Goal: Task Accomplishment & Management: Complete application form

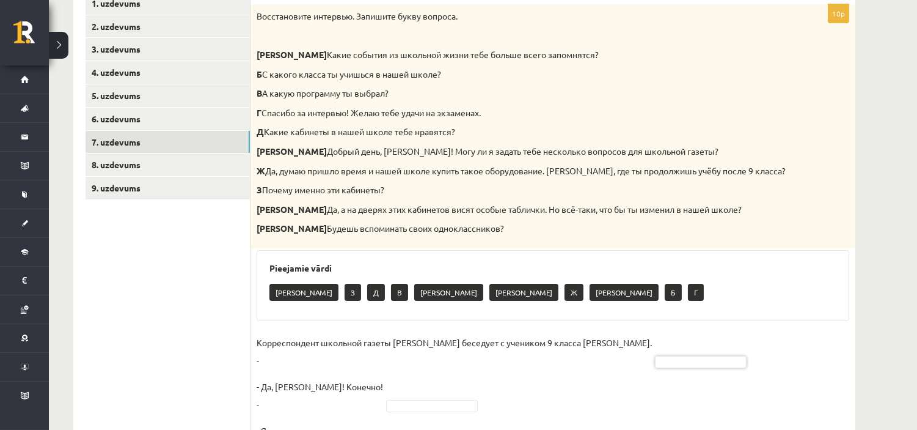
scroll to position [203, 0]
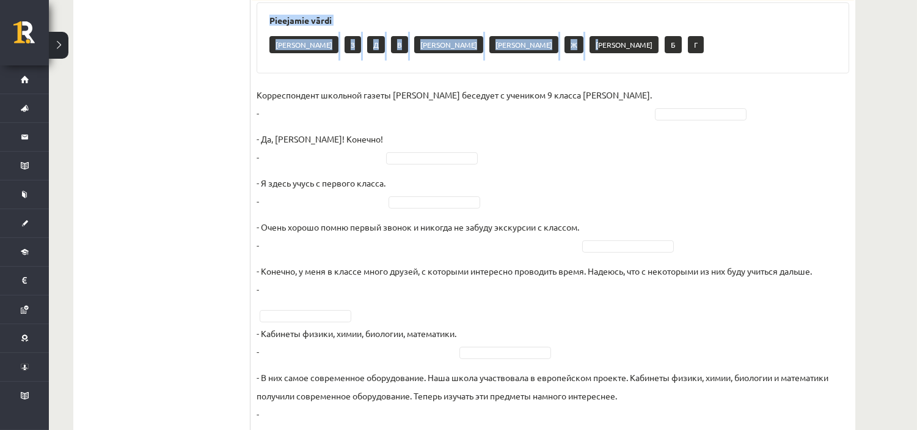
drag, startPoint x: 257, startPoint y: 37, endPoint x: 411, endPoint y: -14, distance: 162.1
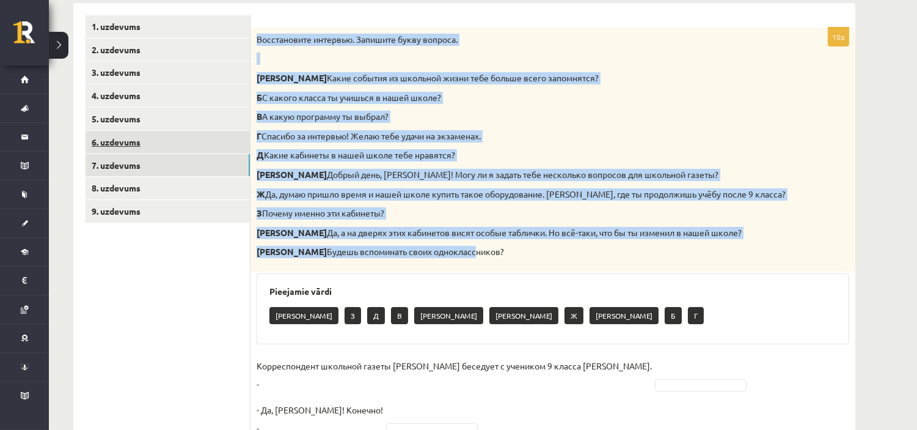
scroll to position [197, 0]
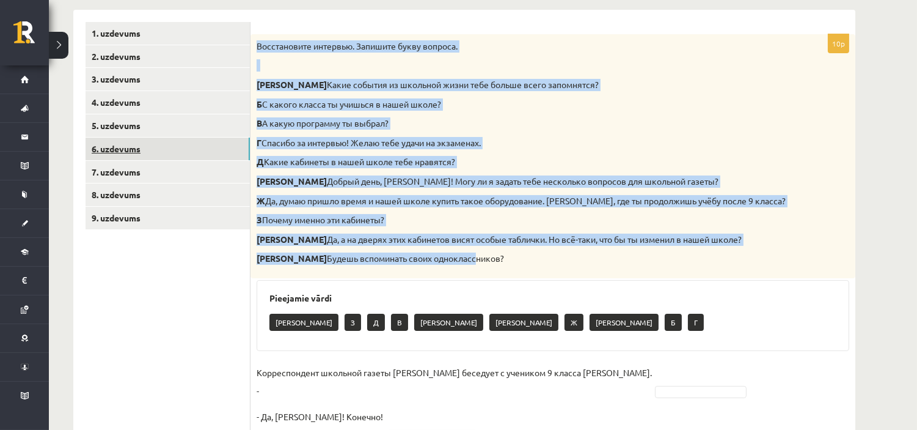
click at [161, 150] on link "6. uzdevums" at bounding box center [168, 148] width 164 height 23
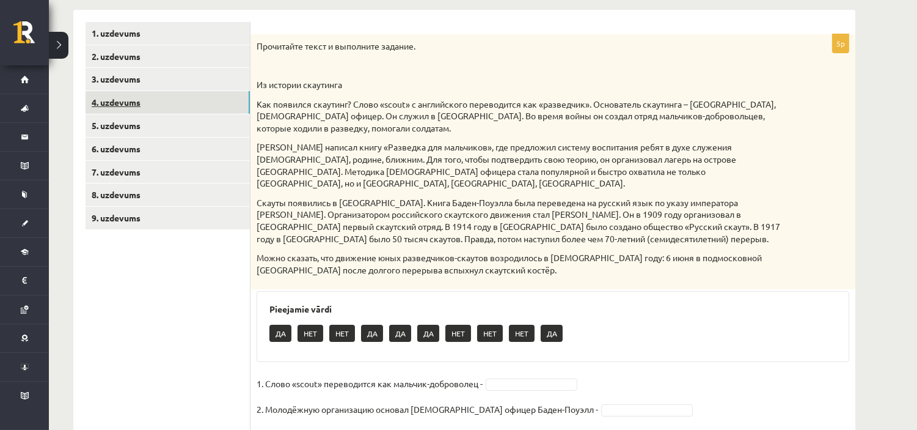
click at [165, 107] on link "4. uzdevums" at bounding box center [168, 102] width 164 height 23
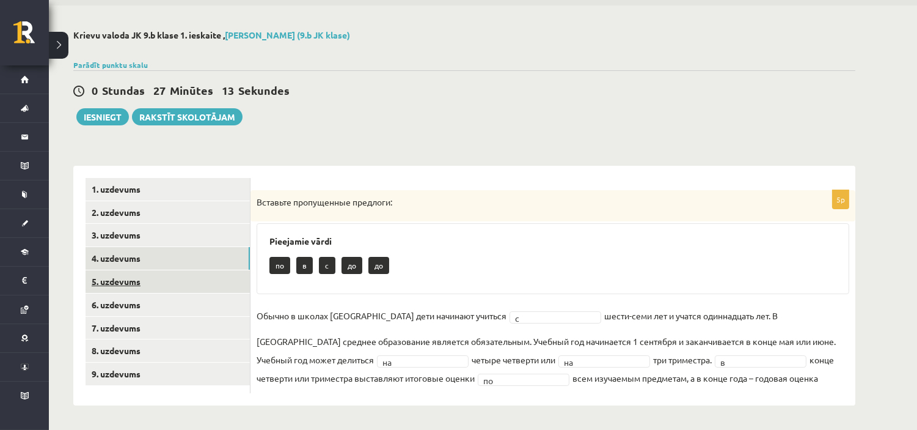
click at [188, 273] on link "5. uzdevums" at bounding box center [168, 281] width 164 height 23
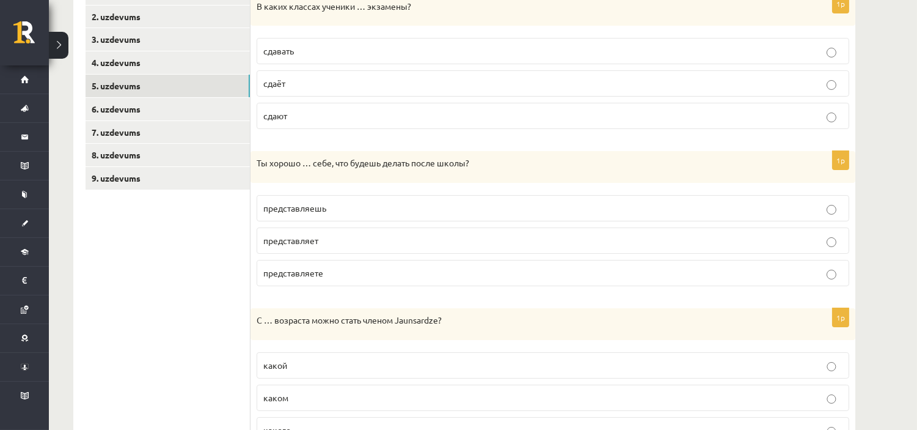
scroll to position [246, 0]
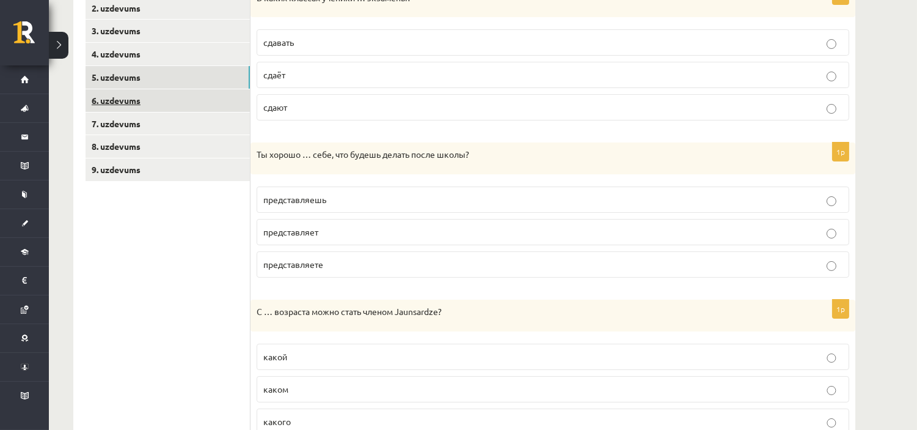
click at [123, 95] on link "6. uzdevums" at bounding box center [168, 100] width 164 height 23
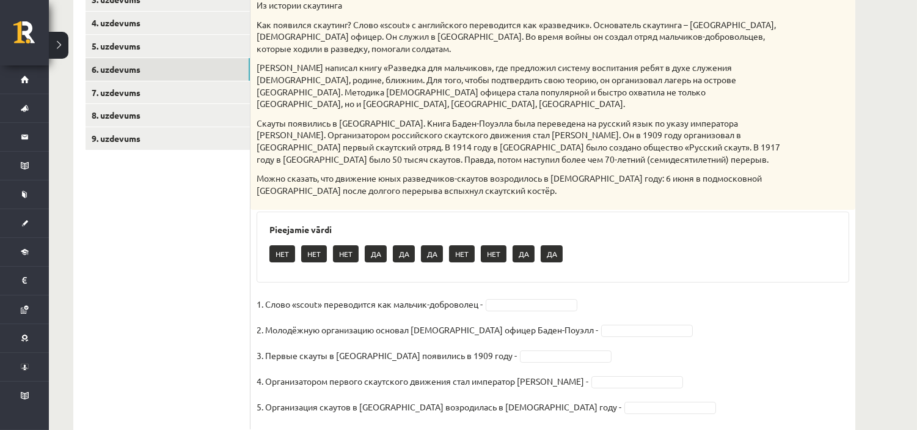
scroll to position [301, 0]
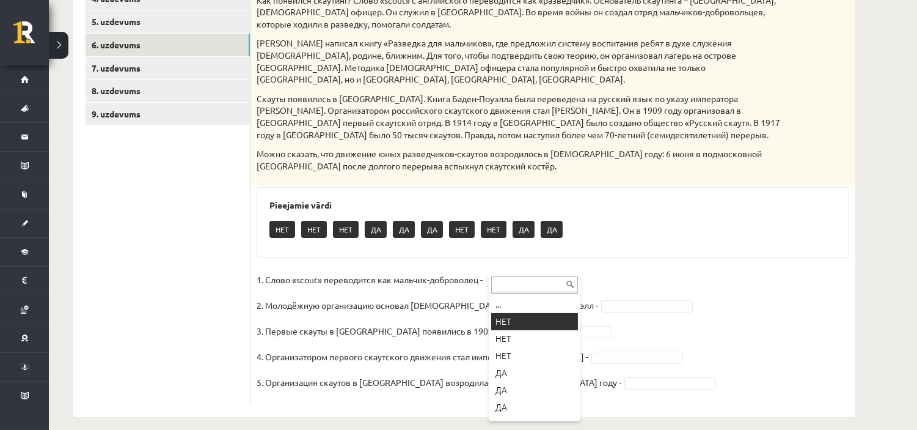
drag, startPoint x: 517, startPoint y: 315, endPoint x: 463, endPoint y: 193, distance: 133.2
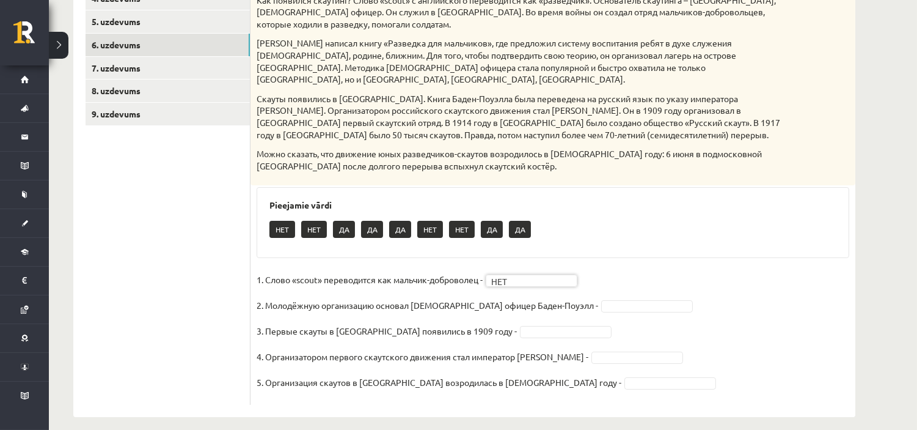
click at [594, 301] on fieldset "1. Слово «scout» переводится как мальчик-доброволец - НЕТ *** 2. Молодёжную орг…" at bounding box center [553, 334] width 593 height 128
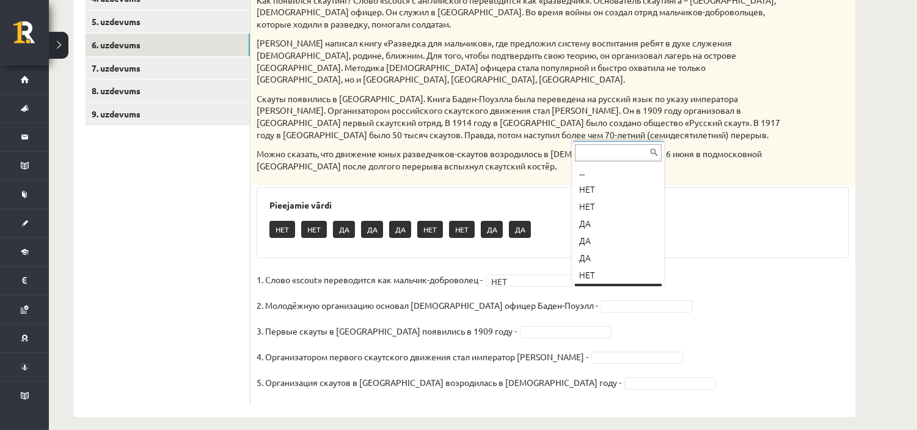
scroll to position [14, 0]
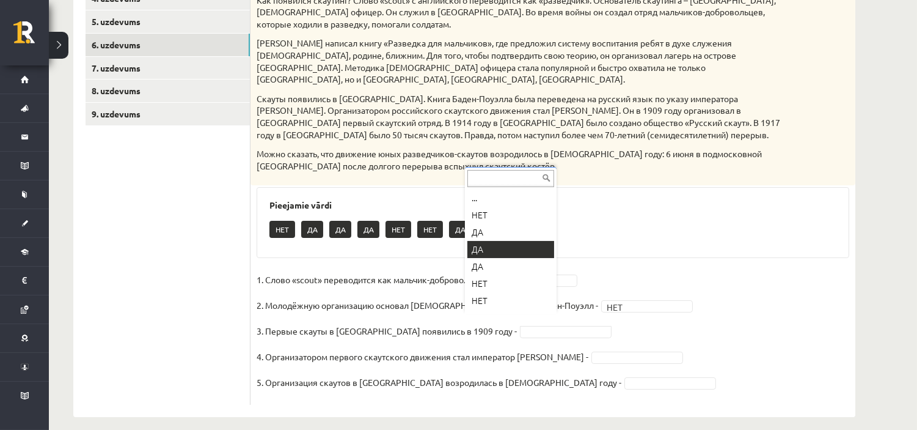
drag, startPoint x: 477, startPoint y: 253, endPoint x: 469, endPoint y: 241, distance: 14.4
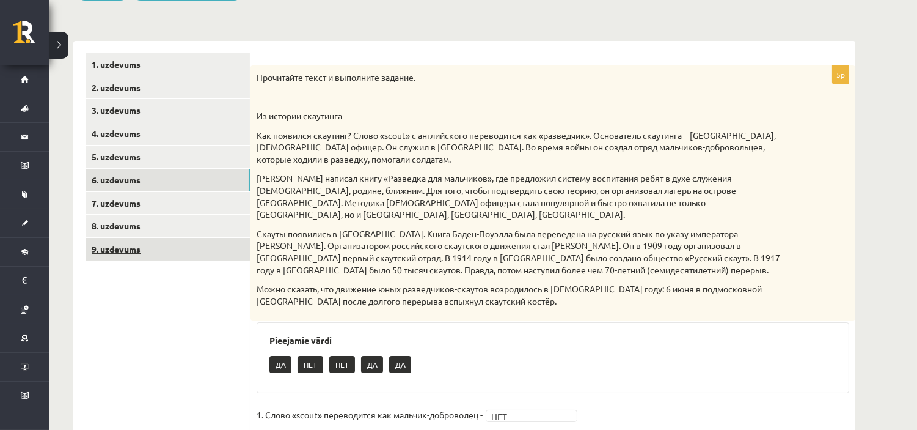
scroll to position [166, 0]
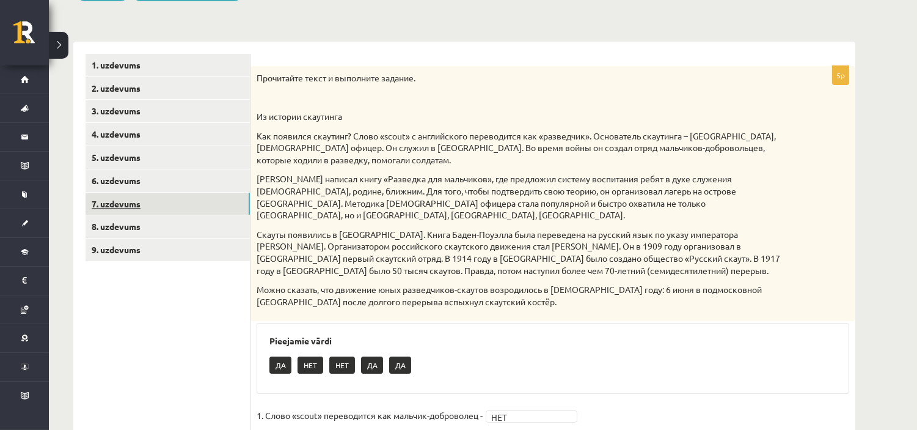
click at [171, 203] on link "7. uzdevums" at bounding box center [168, 203] width 164 height 23
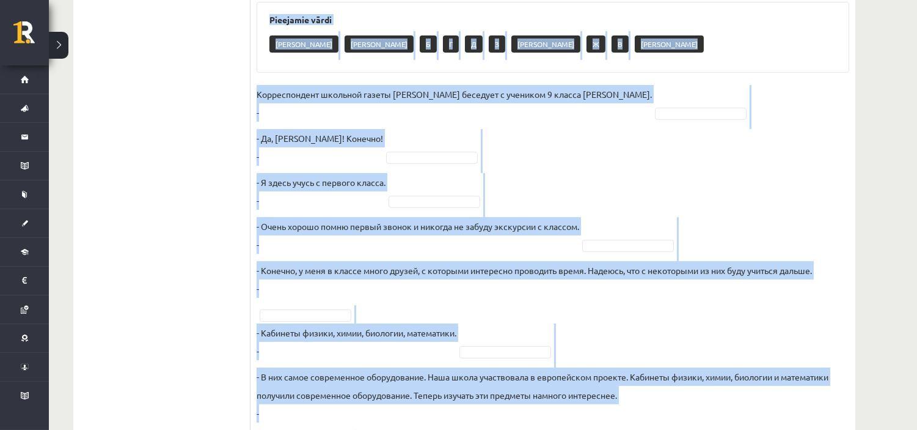
scroll to position [705, 0]
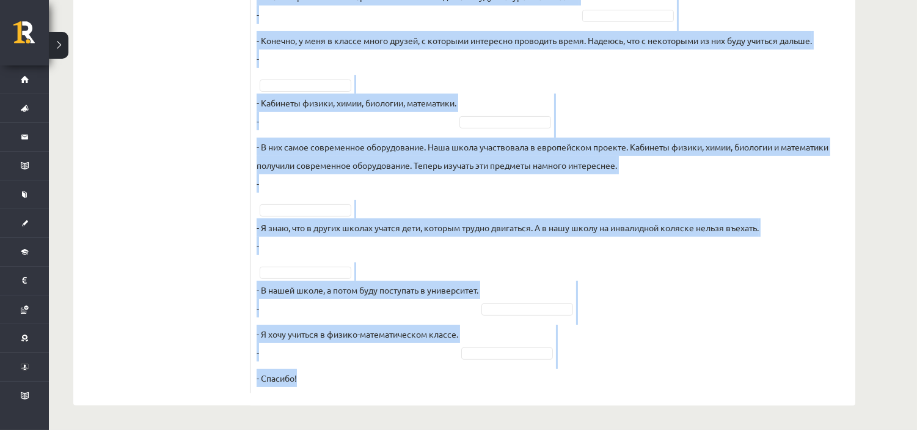
drag, startPoint x: 257, startPoint y: 78, endPoint x: 725, endPoint y: 405, distance: 571.3
copy div "Loremipsumdo sitametc. Adipisci elits doeiusm. T Incid utlabor et dolorema aliq…"
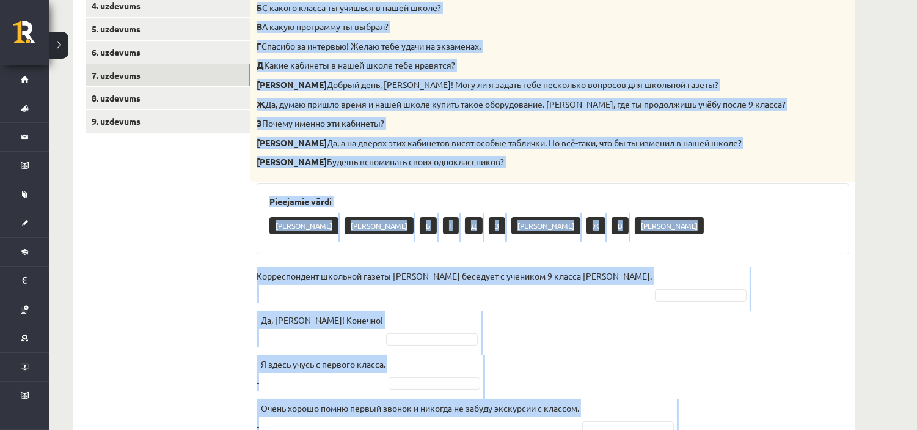
scroll to position [502, 0]
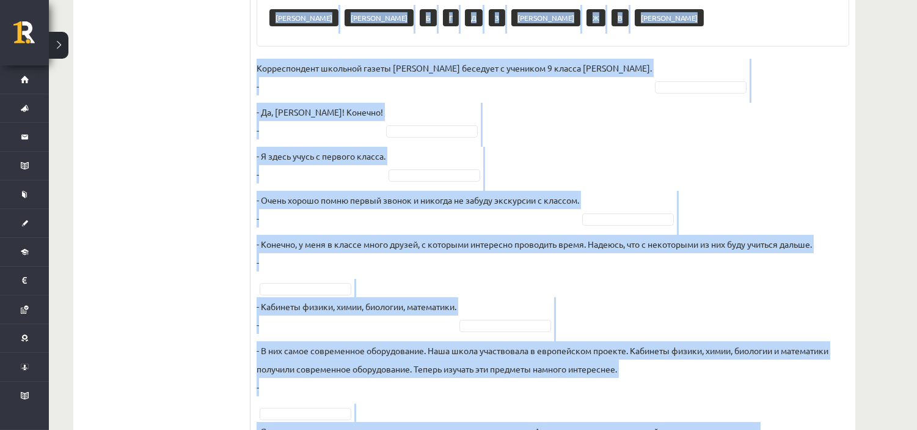
drag, startPoint x: 502, startPoint y: 114, endPoint x: 537, endPoint y: 108, distance: 35.4
click at [502, 114] on fieldset "Корреспондент школьной газеты [PERSON_NAME] беседует с учеником 9 класса [PERSO…" at bounding box center [553, 325] width 593 height 532
drag, startPoint x: 660, startPoint y: 98, endPoint x: 599, endPoint y: 150, distance: 80.2
click at [660, 98] on fieldset "Корреспондент школьной газеты [PERSON_NAME] беседует с учеником 9 класса [PERSO…" at bounding box center [553, 325] width 593 height 532
click at [533, 168] on fieldset "Корреспондент школьной газеты [PERSON_NAME] беседует с учеником 9 класса [PERSO…" at bounding box center [553, 325] width 593 height 532
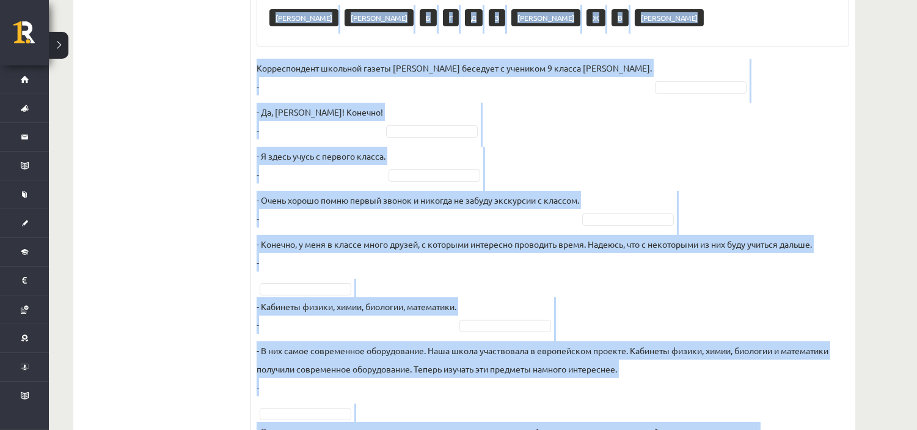
drag, startPoint x: 540, startPoint y: 108, endPoint x: 544, endPoint y: 121, distance: 13.7
click at [540, 109] on fieldset "Корреспондент школьной газеты [PERSON_NAME] беседует с учеником 9 класса [PERSO…" at bounding box center [553, 325] width 593 height 532
click at [755, 141] on fieldset "Корреспондент школьной газеты [PERSON_NAME] беседует с учеником 9 класса [PERSO…" at bounding box center [553, 325] width 593 height 532
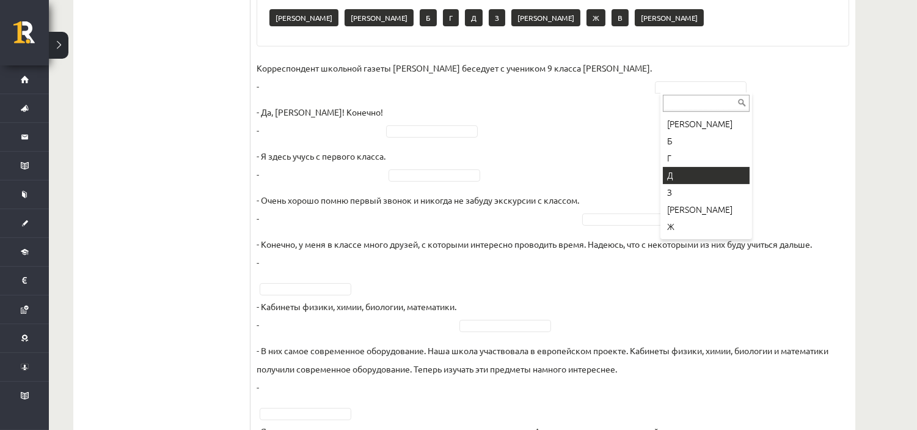
scroll to position [65, 0]
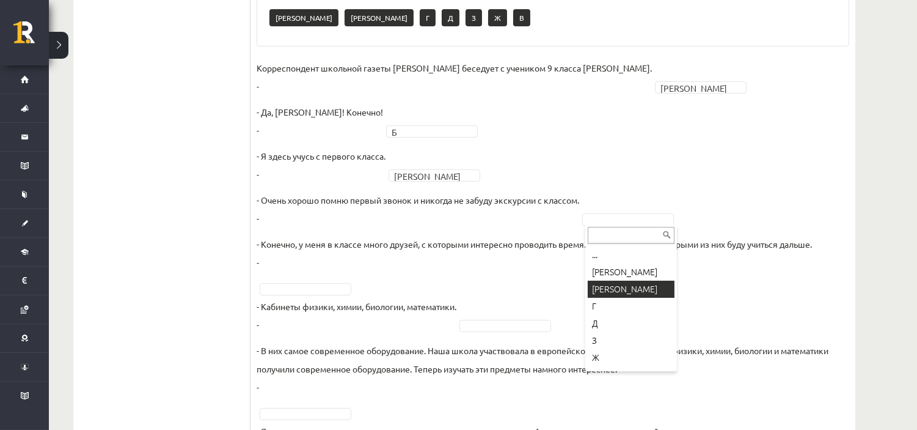
drag, startPoint x: 604, startPoint y: 289, endPoint x: 497, endPoint y: 94, distance: 222.3
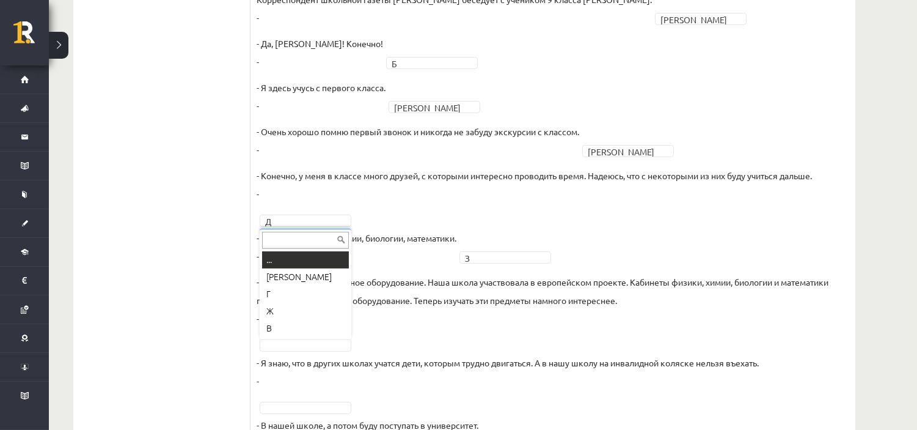
scroll to position [570, 0]
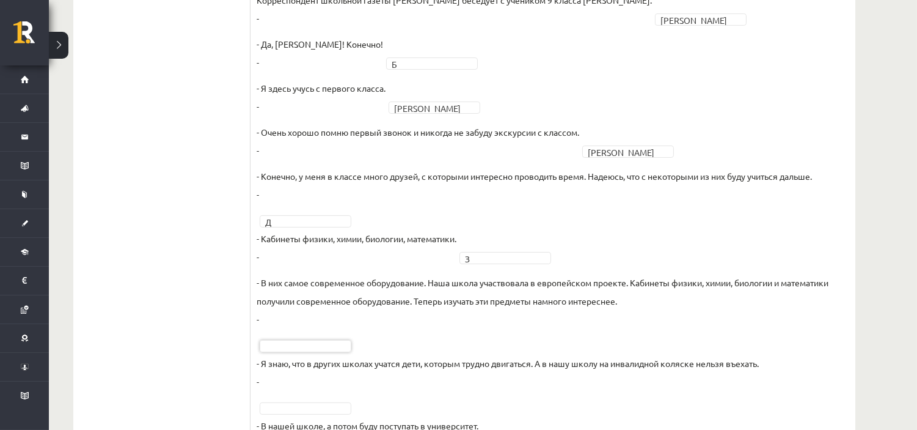
click at [614, 141] on fieldset "Корреспондент школьной газеты [PERSON_NAME] беседует с учеником 9 класса [PERSO…" at bounding box center [553, 257] width 593 height 532
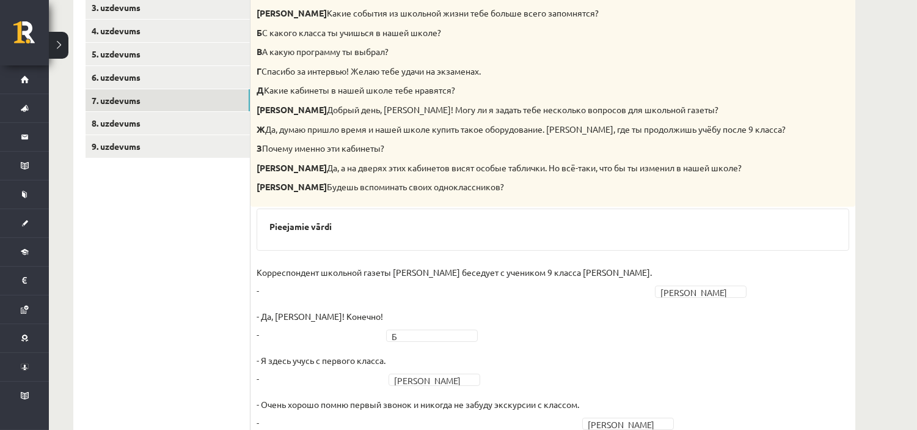
scroll to position [269, 0]
click at [157, 120] on link "8. uzdevums" at bounding box center [168, 122] width 164 height 23
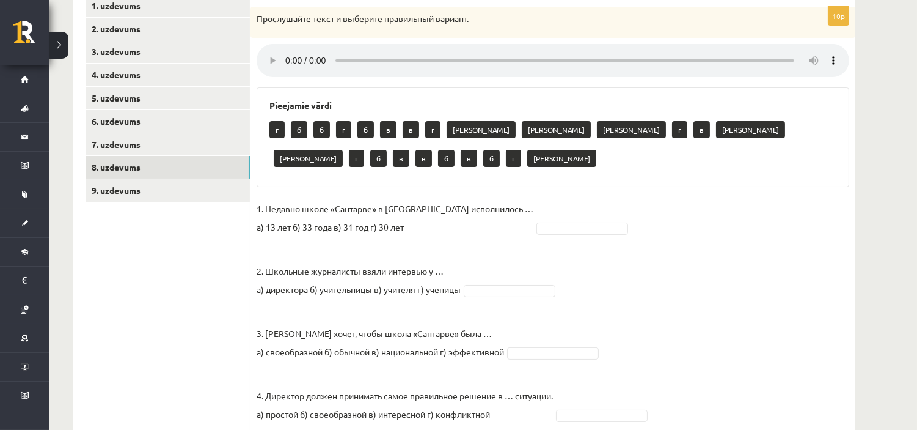
scroll to position [202, 0]
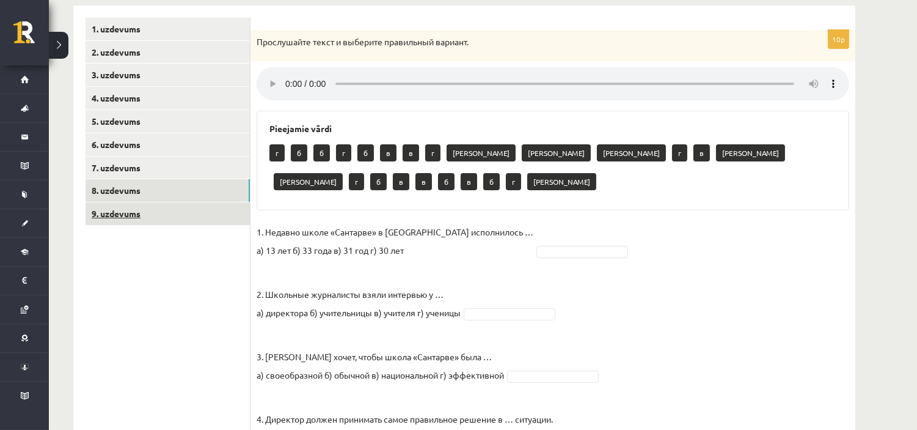
click at [137, 217] on link "9. uzdevums" at bounding box center [168, 213] width 164 height 23
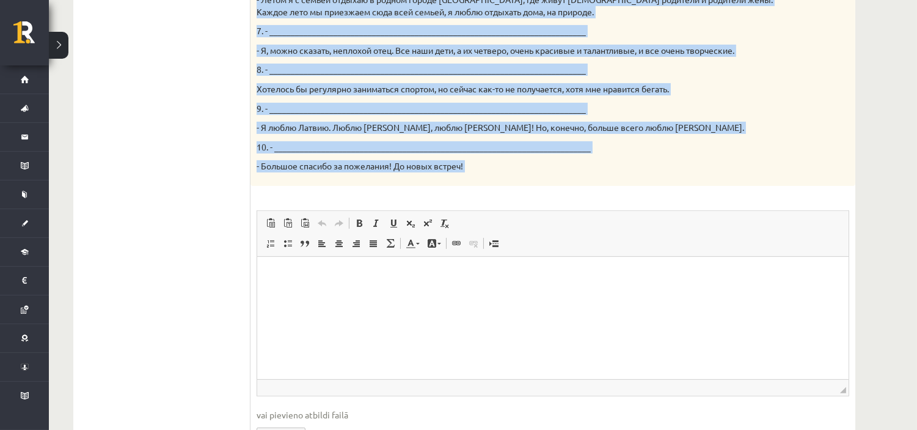
scroll to position [687, 0]
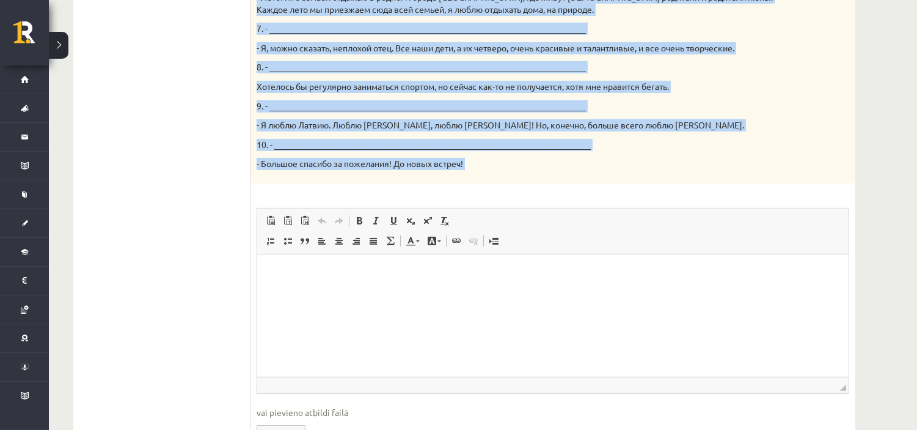
drag, startPoint x: 255, startPoint y: 96, endPoint x: 448, endPoint y: 185, distance: 212.7
click at [448, 185] on div "15p Твой собеседник – известный [DEMOGRAPHIC_DATA] музыкант [PERSON_NAME]. К да…" at bounding box center [553, 3] width 605 height 918
copy div "Lore ipsumdolor – sitametco adipiscing elitsedd Eiusmo Tempori. U labore etdolo…"
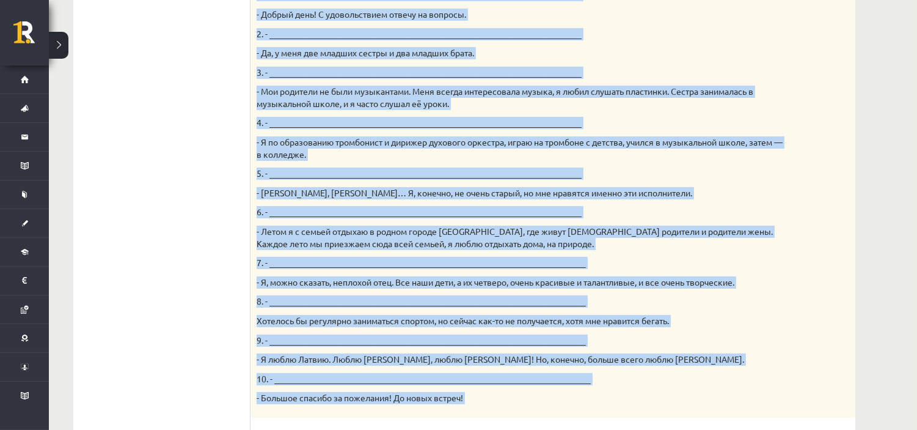
scroll to position [348, 0]
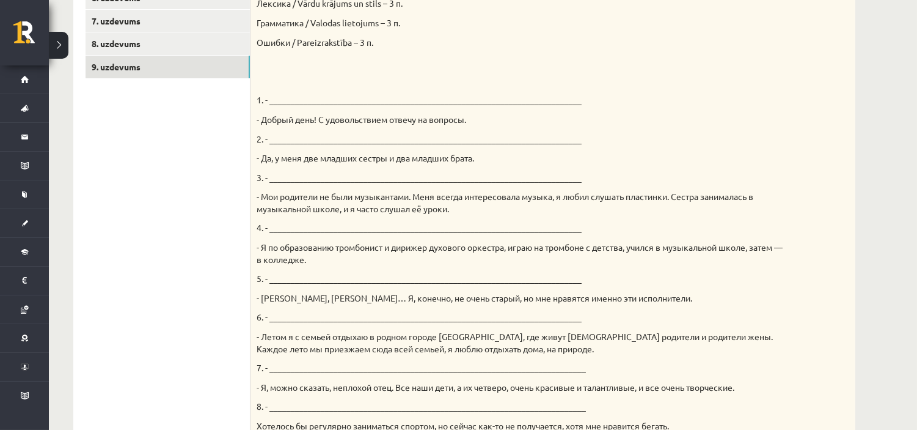
click at [241, 174] on ul "1. uzdevums 2. uzdevums 3. uzdevums 4. uzdevums 5. uzdevums 6. uzdevums 7. uzde…" at bounding box center [168, 336] width 165 height 930
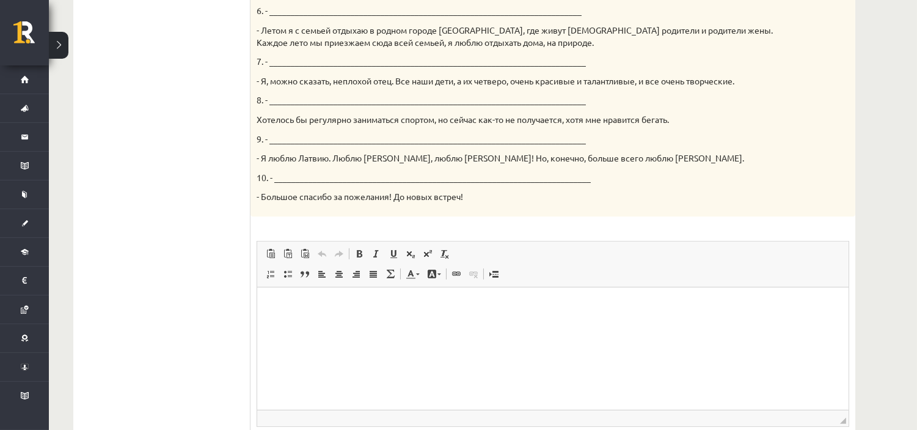
scroll to position [755, 0]
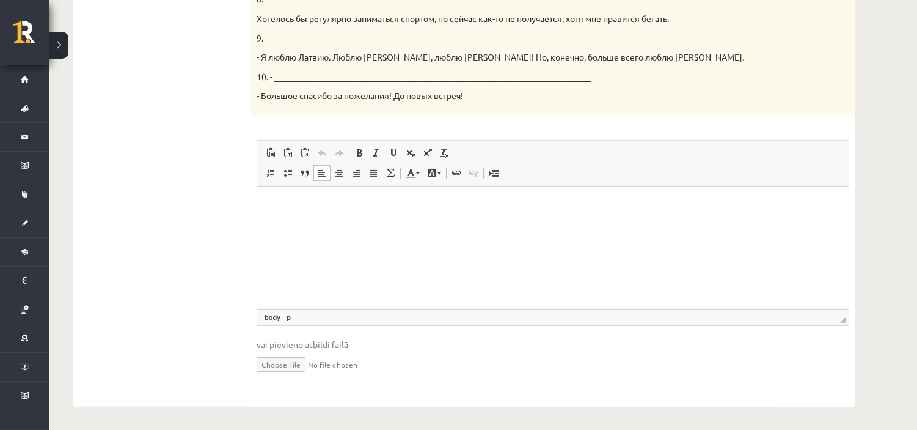
click at [337, 223] on html at bounding box center [553, 204] width 592 height 37
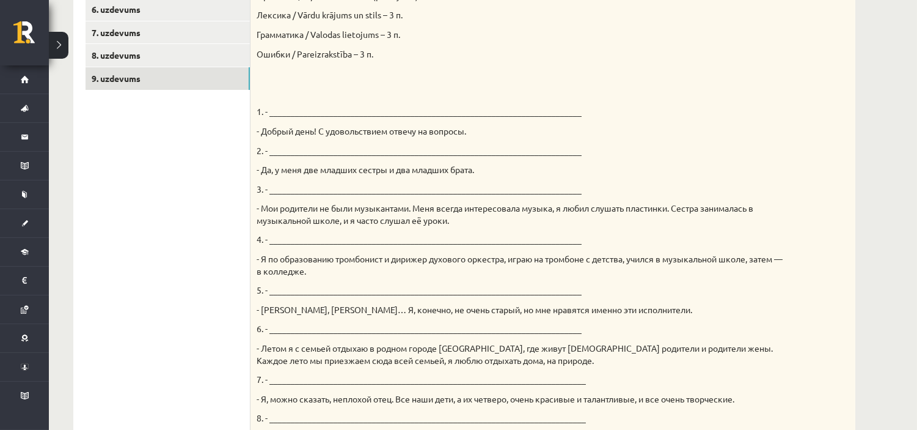
scroll to position [76, 0]
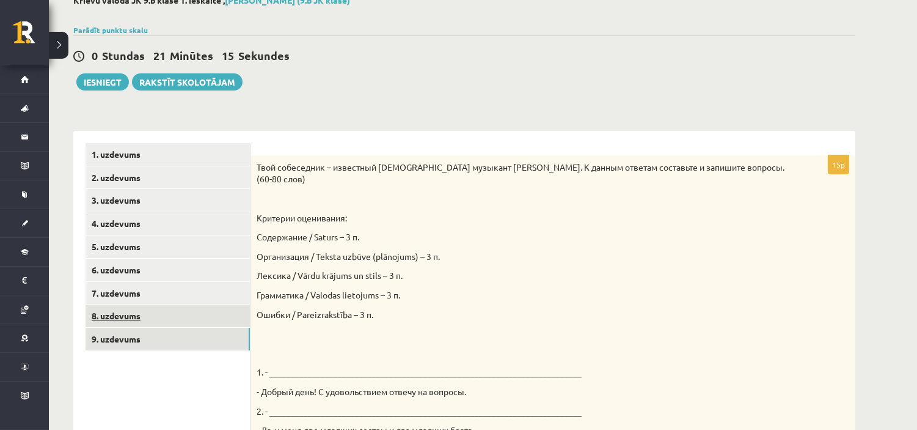
click at [214, 321] on link "8. uzdevums" at bounding box center [168, 315] width 164 height 23
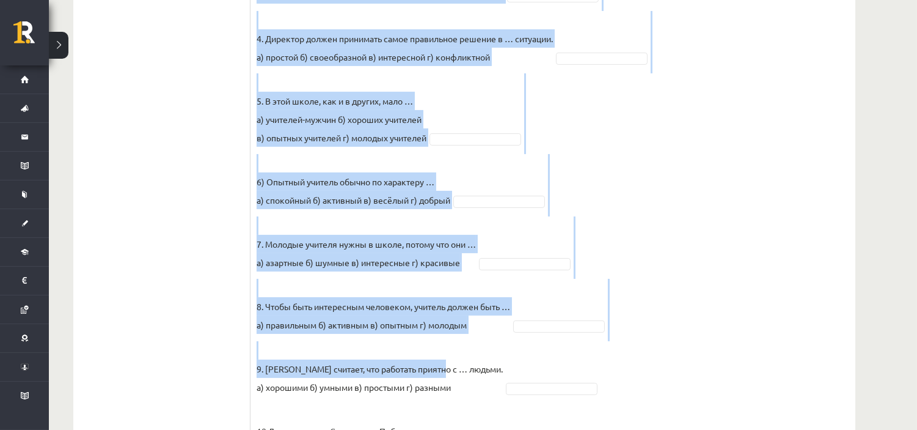
scroll to position [632, 0]
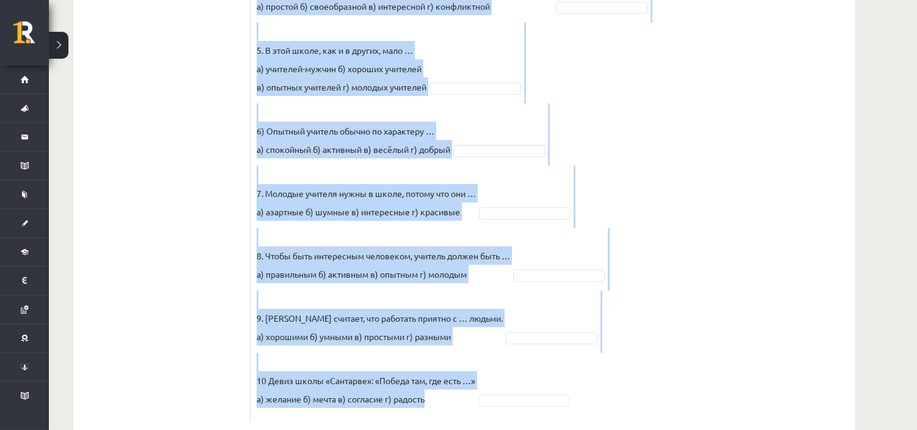
drag, startPoint x: 254, startPoint y: 166, endPoint x: 477, endPoint y: 374, distance: 304.8
click at [477, 374] on div "10p Прослушайте текст и выберите правильный вариант. Pieejamie vārdi г в г в в …" at bounding box center [553, 10] width 605 height 822
copy div "Loremipsumd sitam c adipisci elitseddoe tempori. Utlaboree dolor m a e a m v q …"
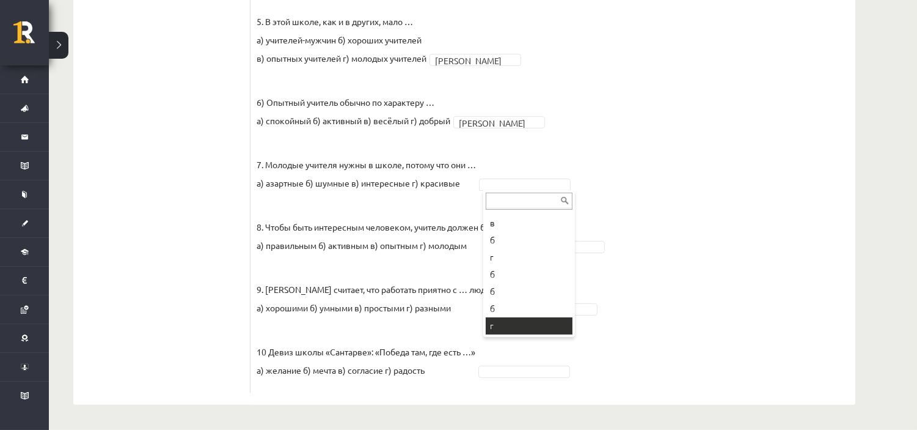
scroll to position [202, 0]
click at [564, 315] on fieldset "1. Недавно школе «Сантарве» в [GEOGRAPHIC_DATA] исполнилось … а) 13 лет б) 33 г…" at bounding box center [553, 74] width 593 height 623
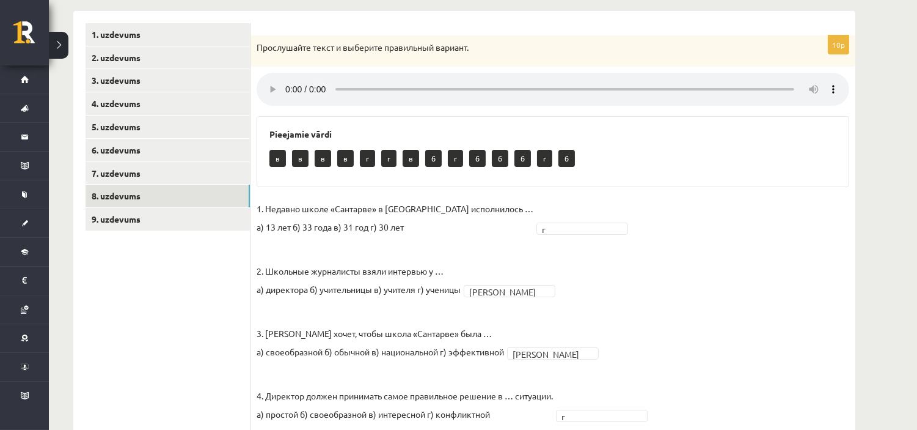
scroll to position [203, 0]
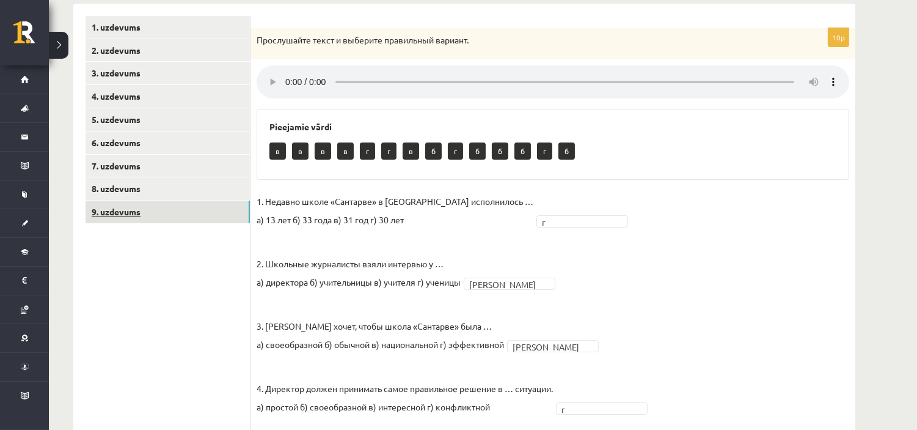
click at [141, 206] on link "9. uzdevums" at bounding box center [168, 211] width 164 height 23
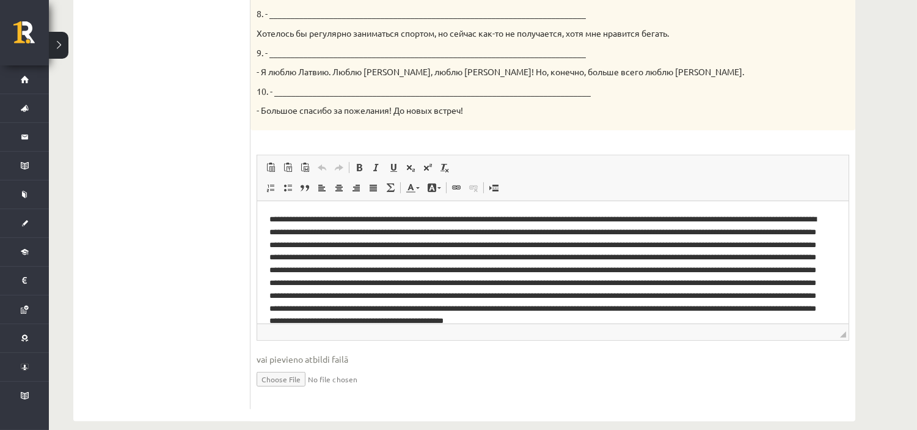
scroll to position [747, 0]
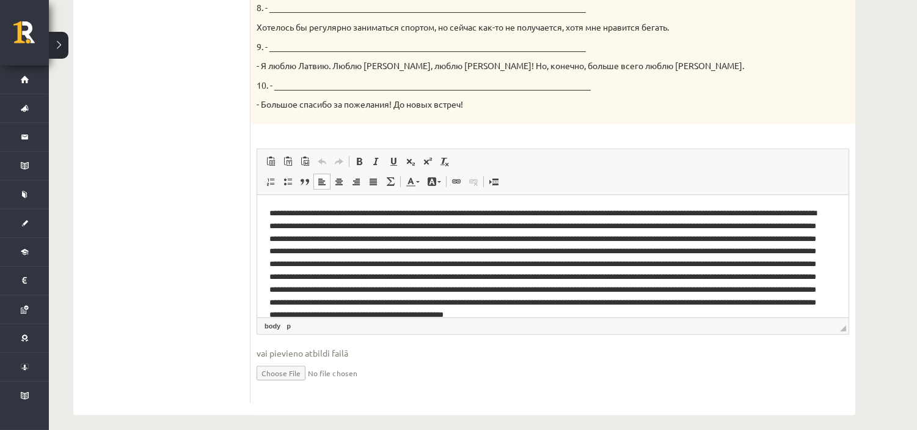
click at [269, 224] on p "Editor, wiswyg-editor-user-answer-47433774059780" at bounding box center [547, 277] width 557 height 140
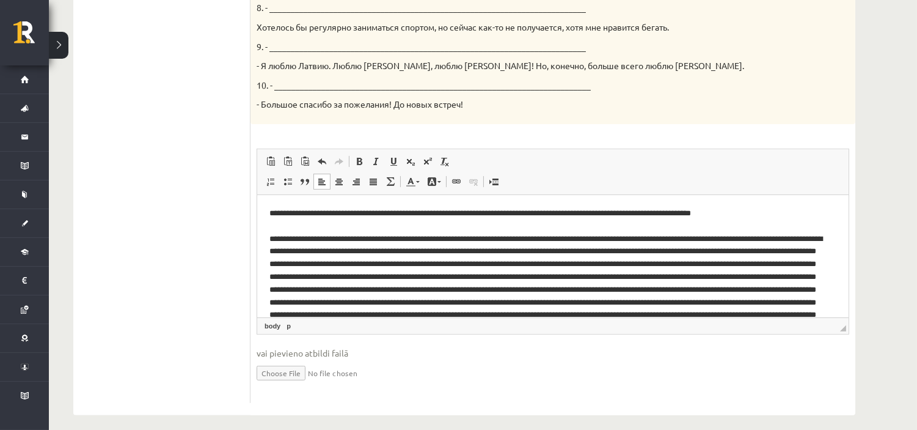
click at [598, 234] on p "**********" at bounding box center [547, 283] width 557 height 153
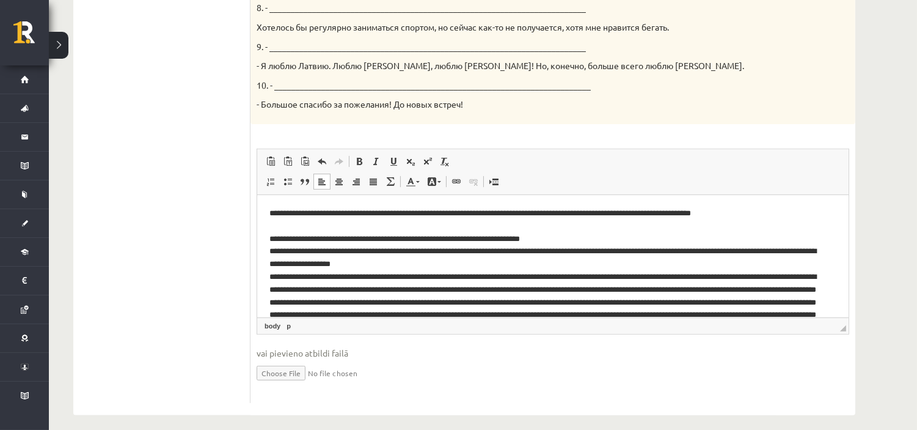
click at [428, 286] on p "**********" at bounding box center [547, 289] width 557 height 165
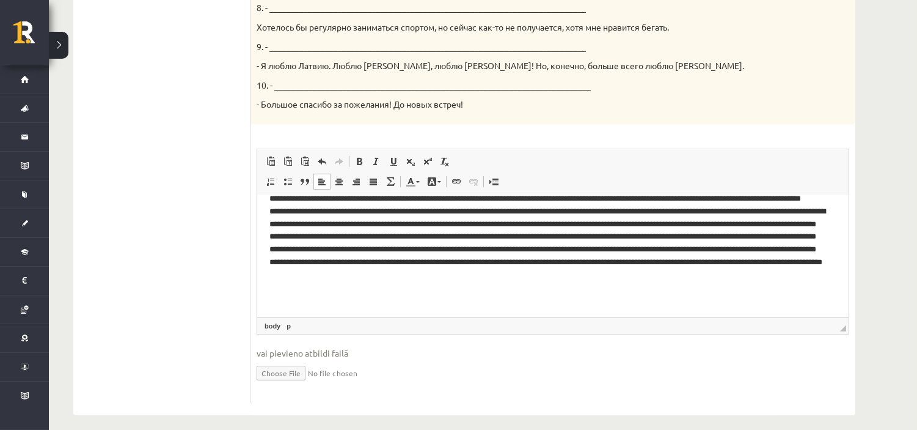
scroll to position [80, 0]
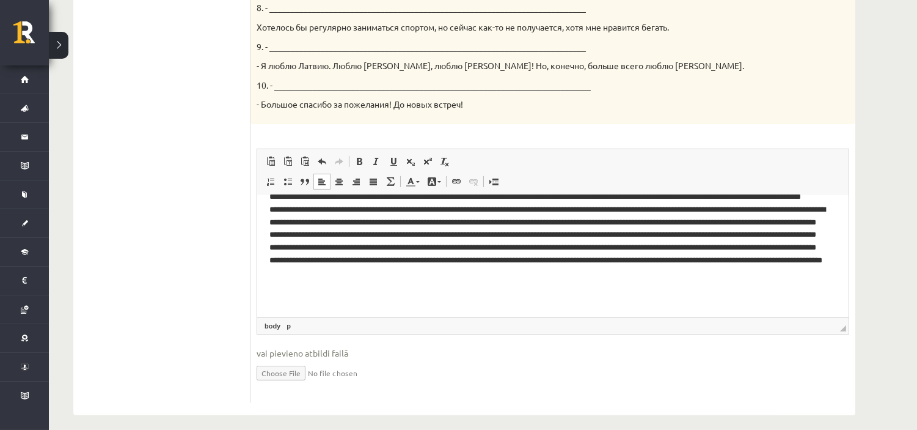
click at [374, 233] on p "**********" at bounding box center [547, 215] width 557 height 178
click at [367, 234] on p "**********" at bounding box center [547, 215] width 557 height 178
click at [524, 260] on p "**********" at bounding box center [547, 221] width 557 height 191
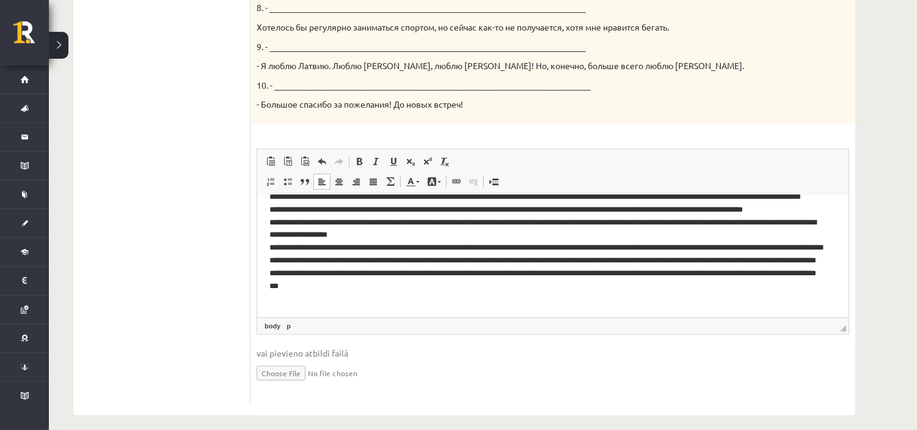
click at [313, 280] on p "**********" at bounding box center [547, 221] width 557 height 191
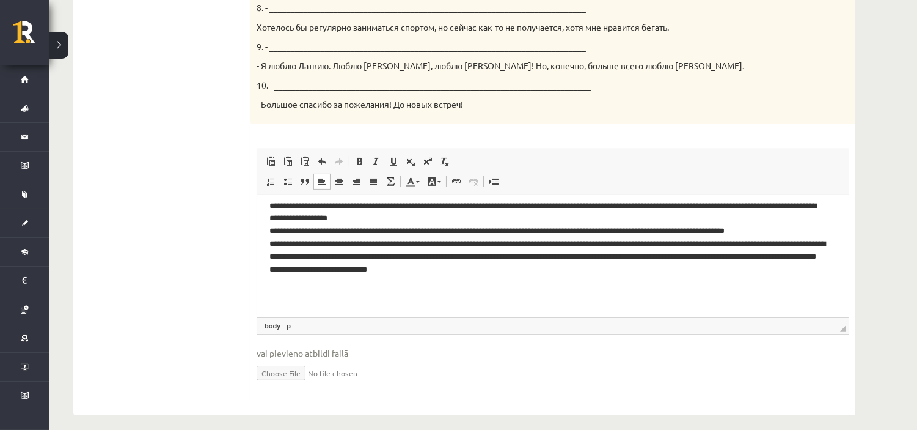
scroll to position [106, 0]
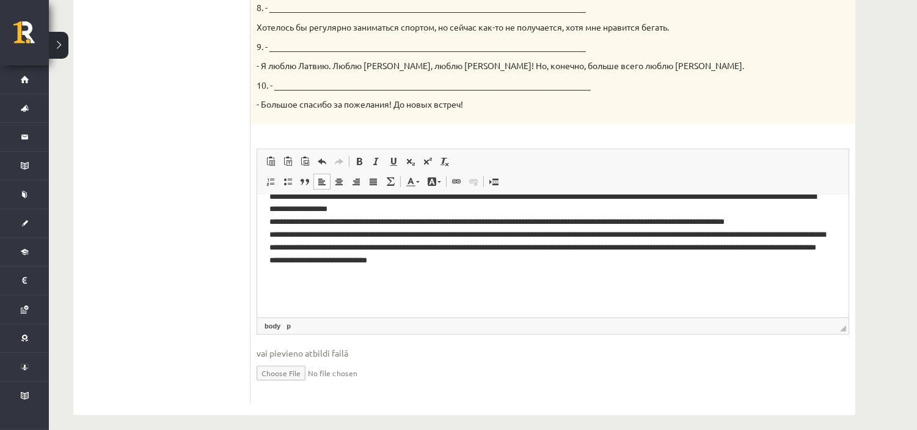
click at [793, 274] on p "**********" at bounding box center [547, 202] width 557 height 203
click at [779, 284] on p "**********" at bounding box center [547, 202] width 557 height 203
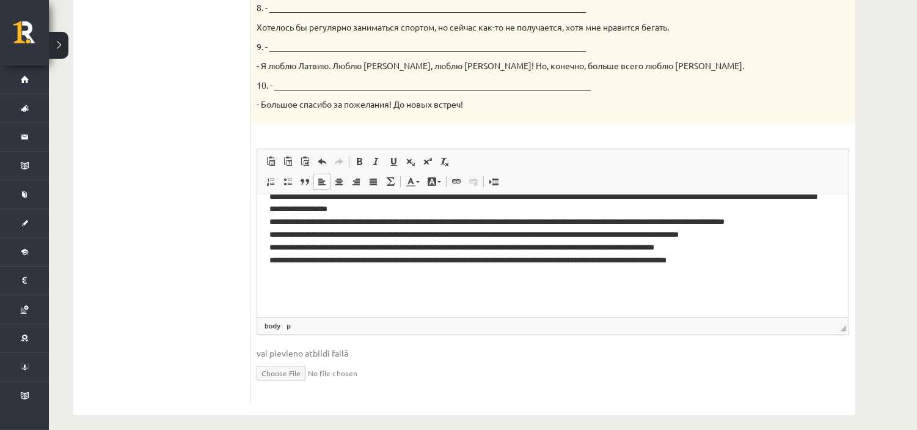
click at [396, 296] on p "**********" at bounding box center [547, 202] width 557 height 203
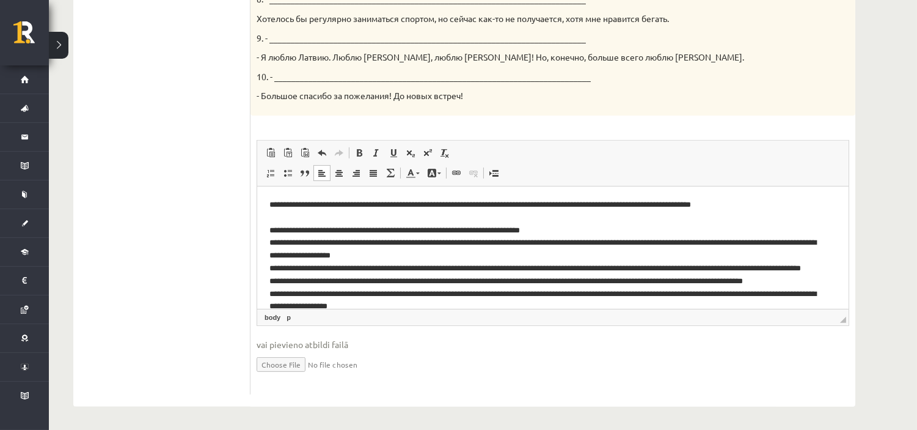
scroll to position [756, 0]
click at [277, 219] on p "**********" at bounding box center [547, 305] width 557 height 216
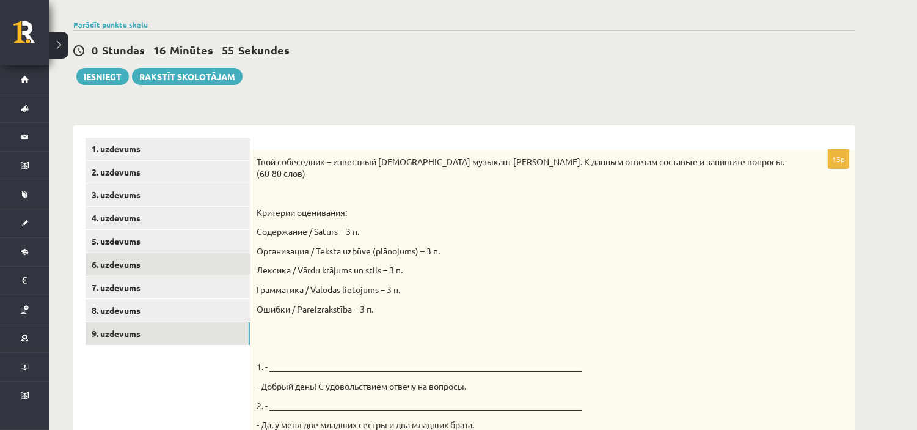
scroll to position [77, 0]
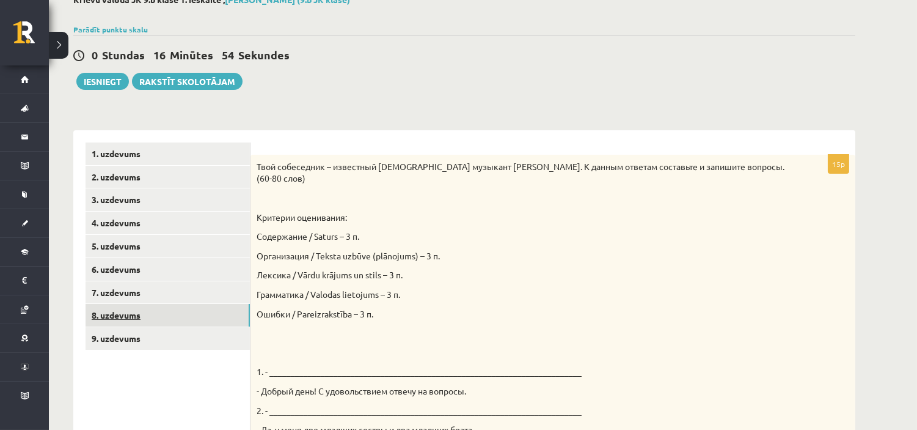
click at [218, 317] on link "8. uzdevums" at bounding box center [168, 315] width 164 height 23
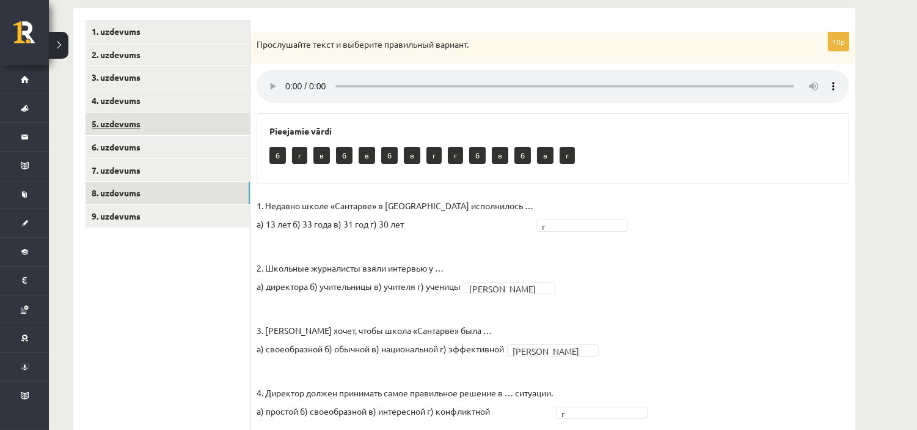
scroll to position [89, 0]
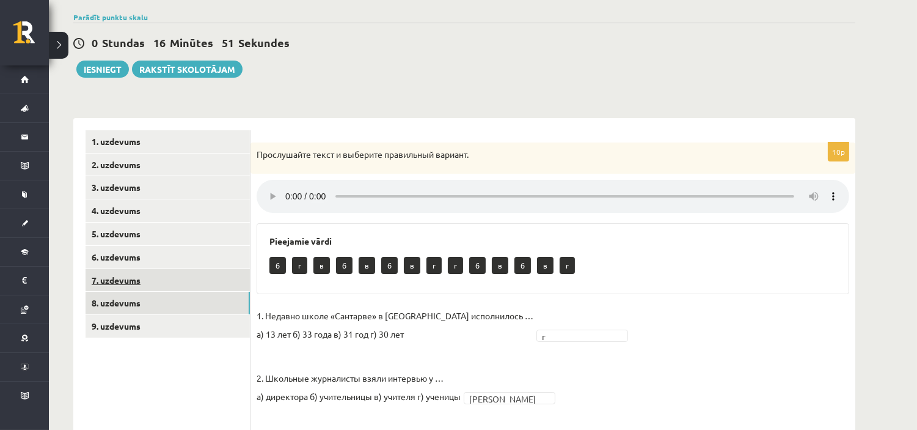
click at [202, 275] on link "7. uzdevums" at bounding box center [168, 280] width 164 height 23
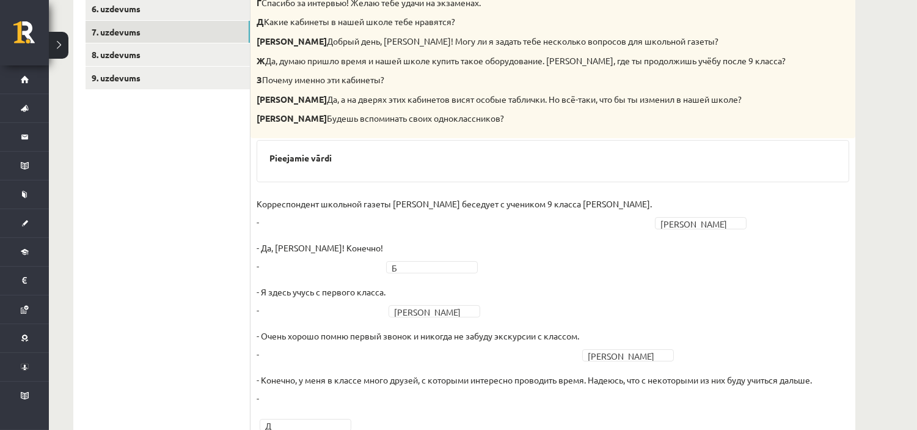
scroll to position [65, 0]
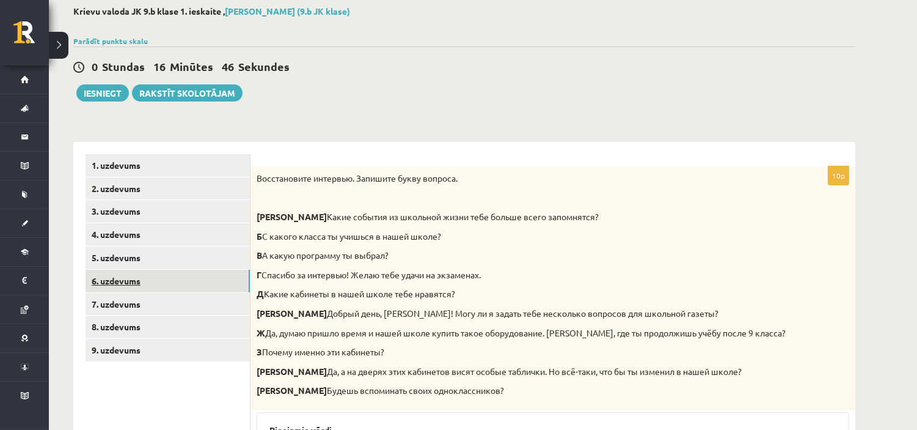
click at [184, 273] on link "6. uzdevums" at bounding box center [168, 280] width 164 height 23
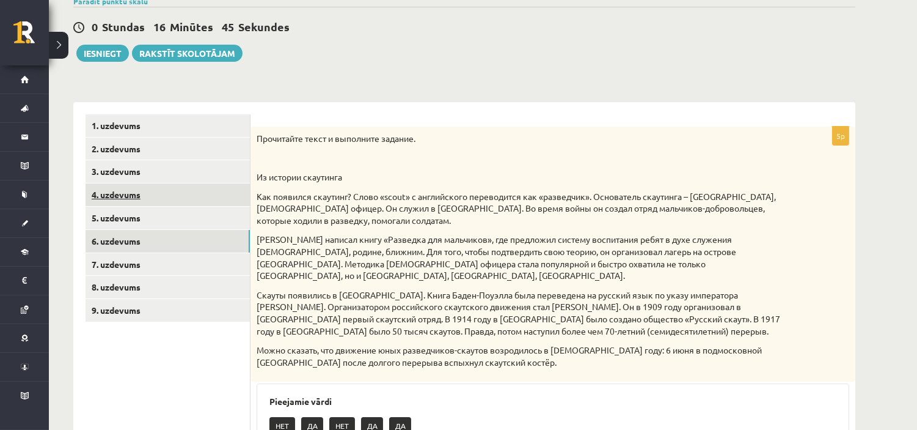
scroll to position [98, 0]
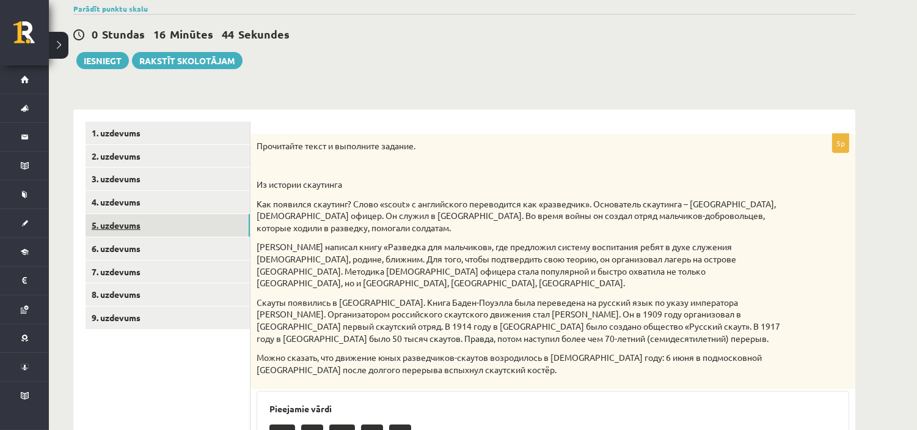
click at [158, 217] on link "5. uzdevums" at bounding box center [168, 225] width 164 height 23
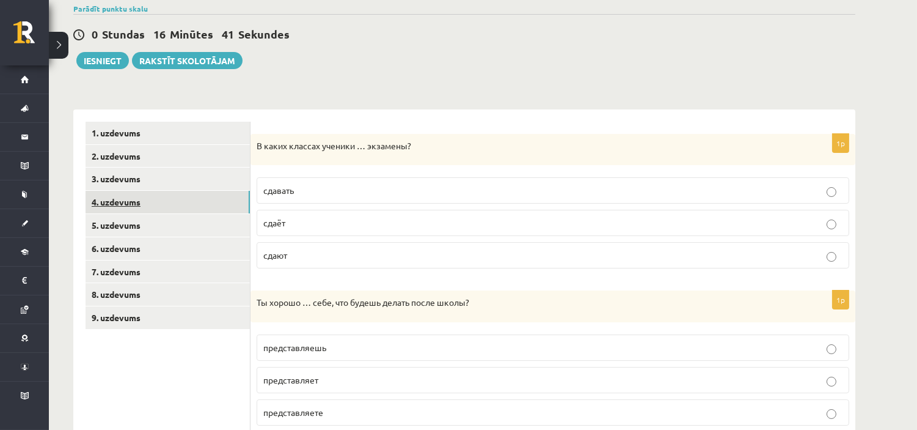
click at [210, 193] on link "4. uzdevums" at bounding box center [168, 202] width 164 height 23
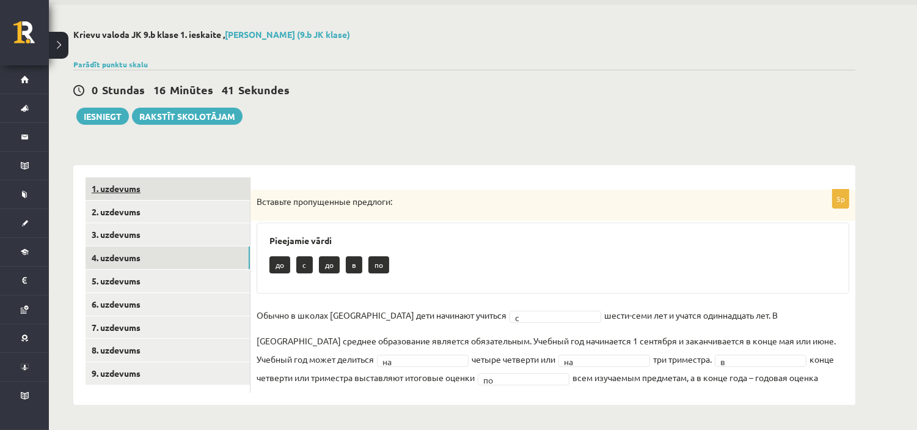
scroll to position [42, 0]
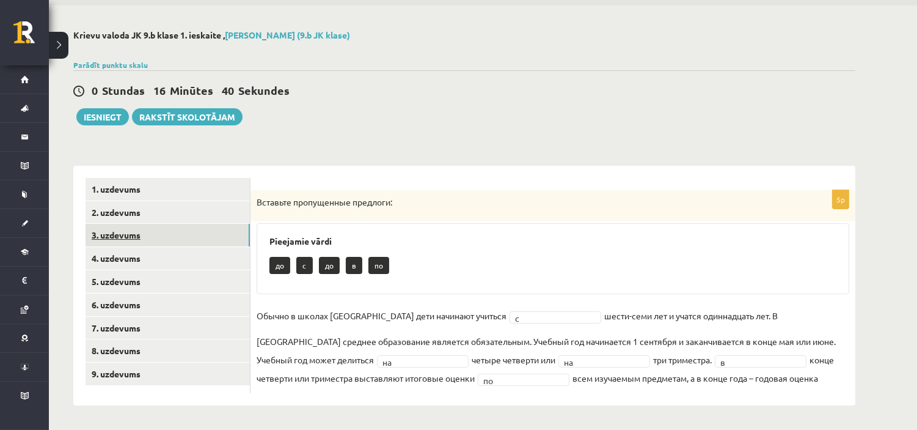
click at [202, 225] on link "3. uzdevums" at bounding box center [168, 235] width 164 height 23
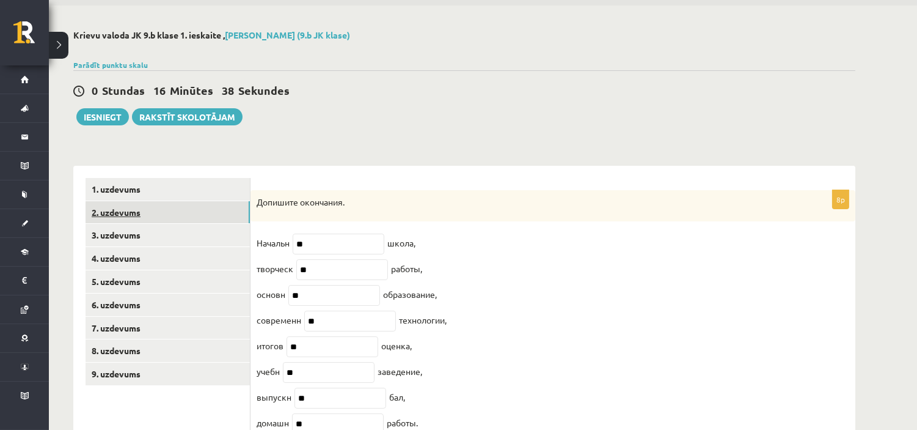
click at [182, 210] on link "2. uzdevums" at bounding box center [168, 212] width 164 height 23
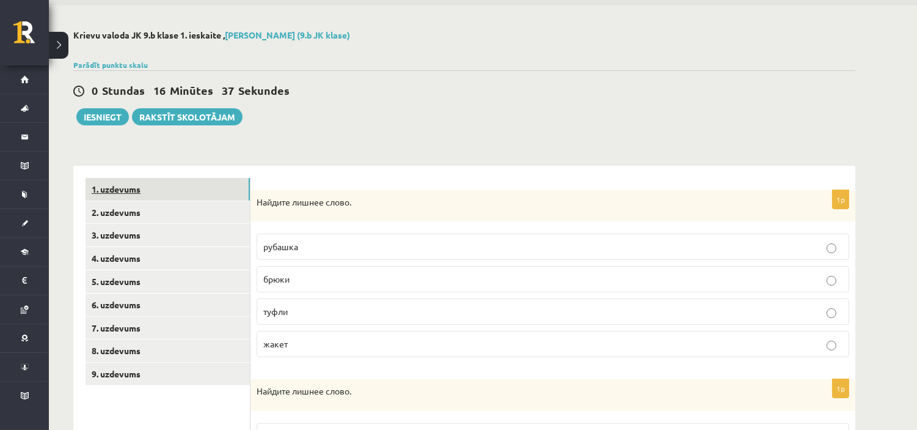
click at [176, 191] on link "1. uzdevums" at bounding box center [168, 189] width 164 height 23
